Goal: Book appointment/travel/reservation

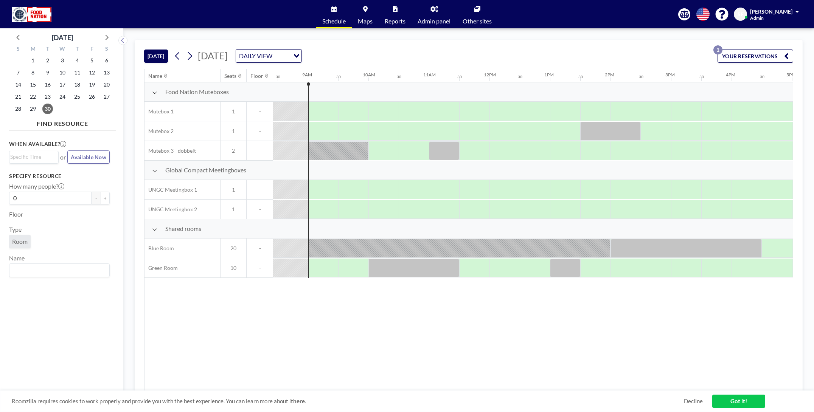
scroll to position [0, 515]
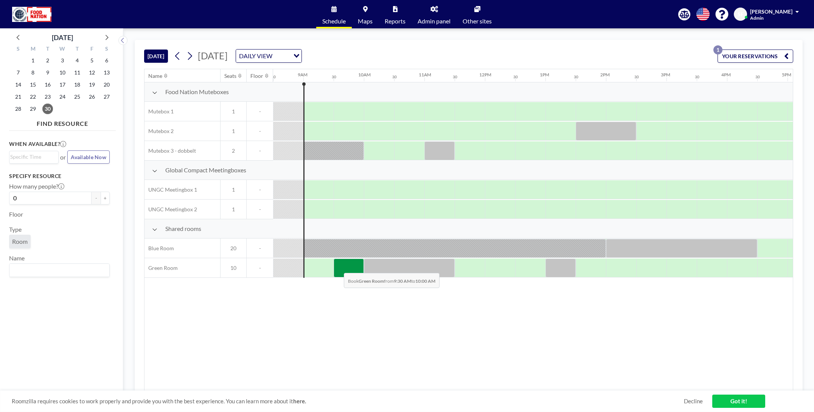
click at [338, 268] on div at bounding box center [349, 268] width 30 height 19
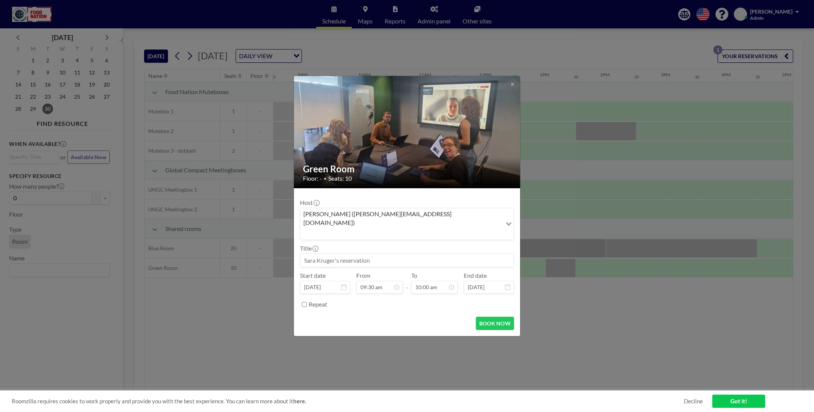
click at [383, 254] on input at bounding box center [406, 260] width 213 height 13
type input "[PERSON_NAME] online presentation for Nets and Nexi group"
drag, startPoint x: 428, startPoint y: 279, endPoint x: 435, endPoint y: 279, distance: 6.8
click at [428, 281] on input "10:00 am" at bounding box center [434, 287] width 47 height 13
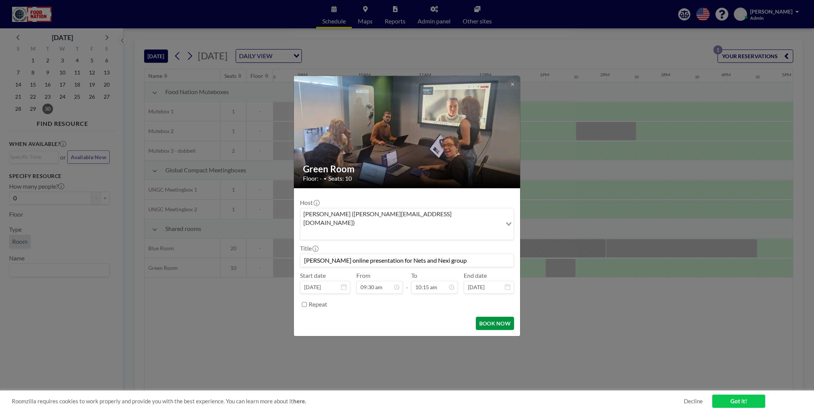
click at [493, 317] on button "BOOK NOW" at bounding box center [495, 323] width 38 height 13
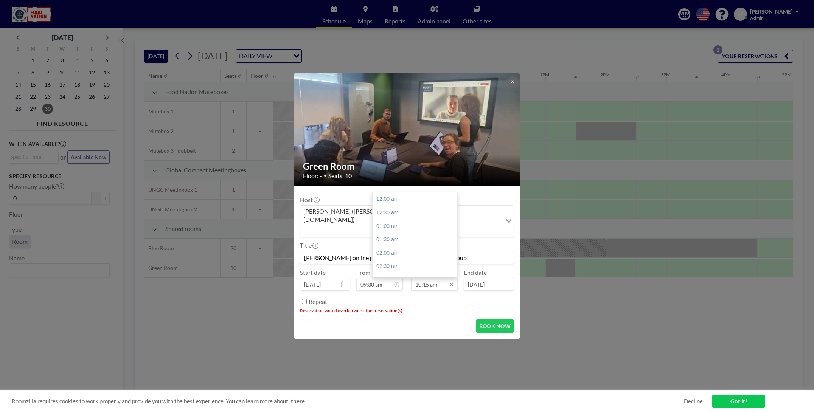
drag, startPoint x: 429, startPoint y: 275, endPoint x: 445, endPoint y: 276, distance: 15.5
click at [429, 278] on input "10:15 am" at bounding box center [434, 284] width 47 height 13
click at [486, 320] on button "BOOK NOW" at bounding box center [495, 326] width 38 height 13
click at [429, 278] on input "10:15 am" at bounding box center [434, 284] width 47 height 13
click at [392, 206] on div "12:30 am" at bounding box center [417, 213] width 89 height 14
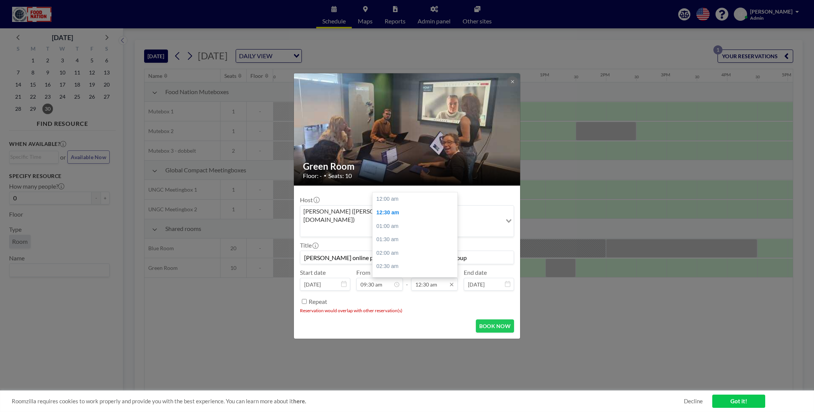
click at [426, 278] on input "12:30 am" at bounding box center [434, 284] width 47 height 13
type input "10:00 am"
click at [490, 320] on button "BOOK NOW" at bounding box center [495, 326] width 38 height 13
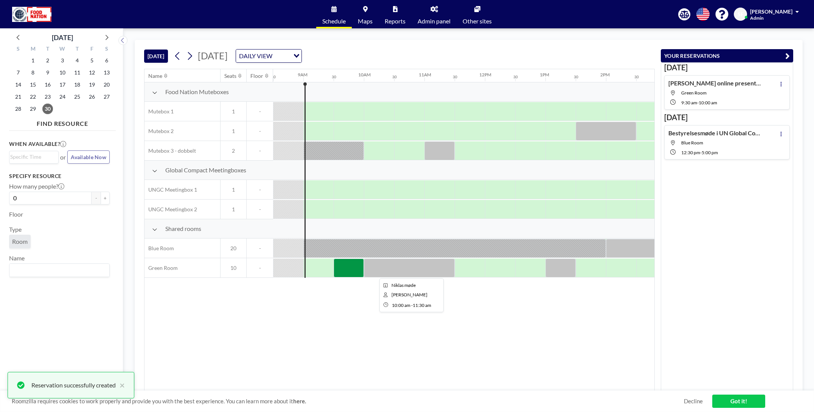
click at [420, 270] on div at bounding box center [409, 268] width 91 height 19
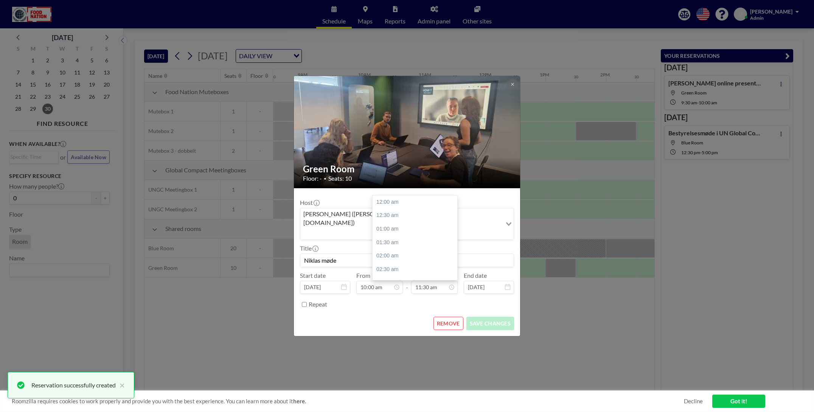
scroll to position [310, 0]
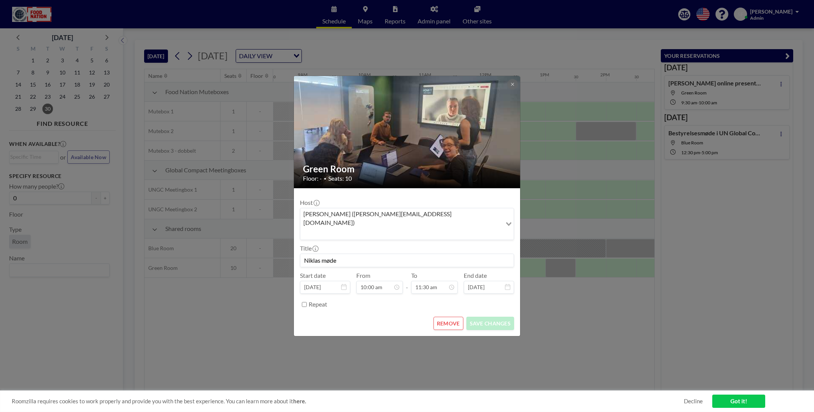
click at [582, 320] on div "Green Room Floor: - • Seats: 10 Host [PERSON_NAME] ([PERSON_NAME][EMAIL_ADDRESS…" at bounding box center [407, 206] width 814 height 412
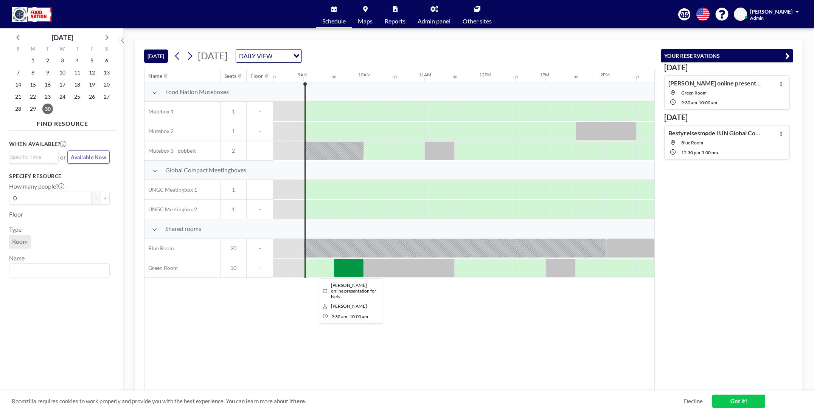
click at [353, 265] on div at bounding box center [349, 268] width 30 height 19
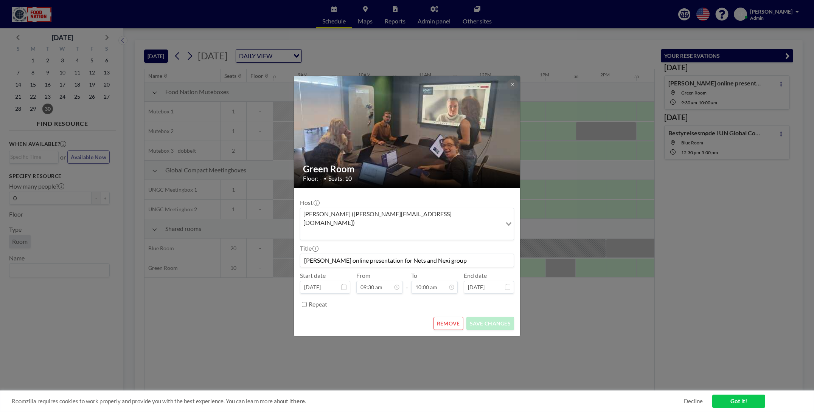
click at [485, 353] on div "Green Room Floor: - • Seats: 10 Host [PERSON_NAME] ([PERSON_NAME][EMAIL_ADDRESS…" at bounding box center [407, 206] width 814 height 412
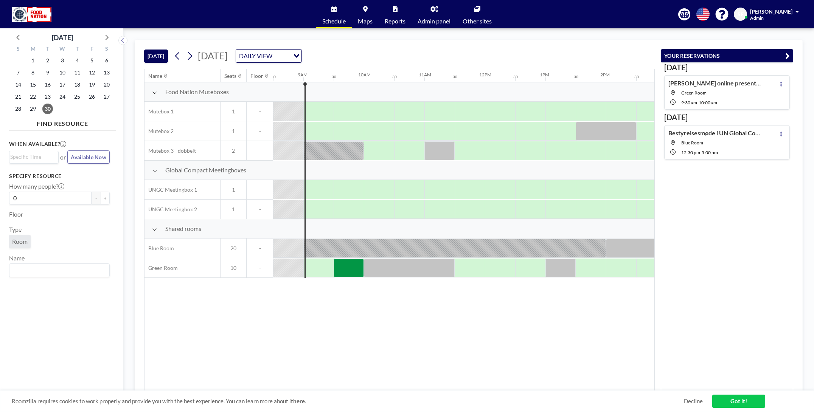
click at [377, 372] on div "Name Seats Floor 12AM 30 1AM 30 2AM 30 3AM 30 4AM 30 5AM 30 6AM 30 7AM 30 8AM 3…" at bounding box center [400, 230] width 510 height 322
